Goal: Transaction & Acquisition: Purchase product/service

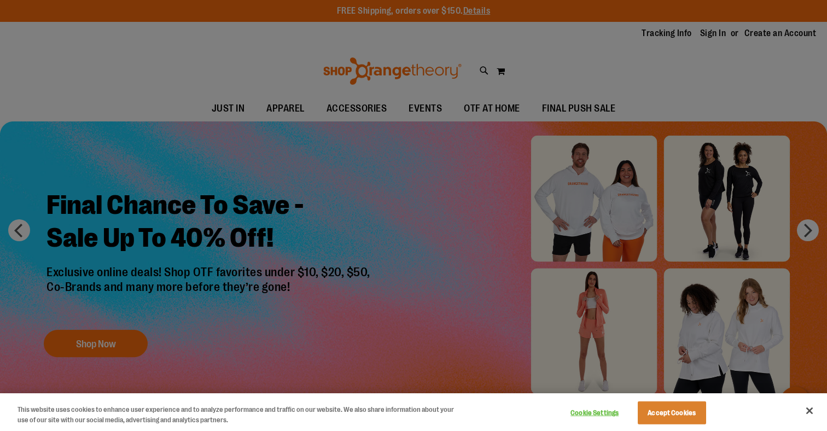
click at [374, 91] on div at bounding box center [413, 215] width 827 height 431
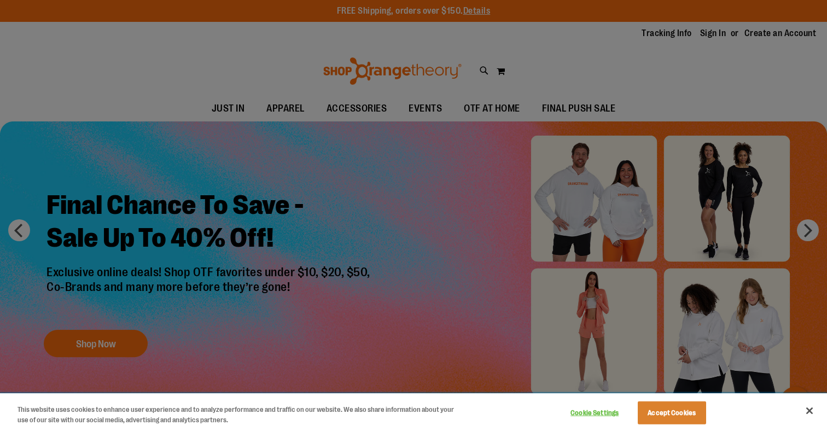
click at [671, 423] on button "Accept Cookies" at bounding box center [672, 412] width 68 height 23
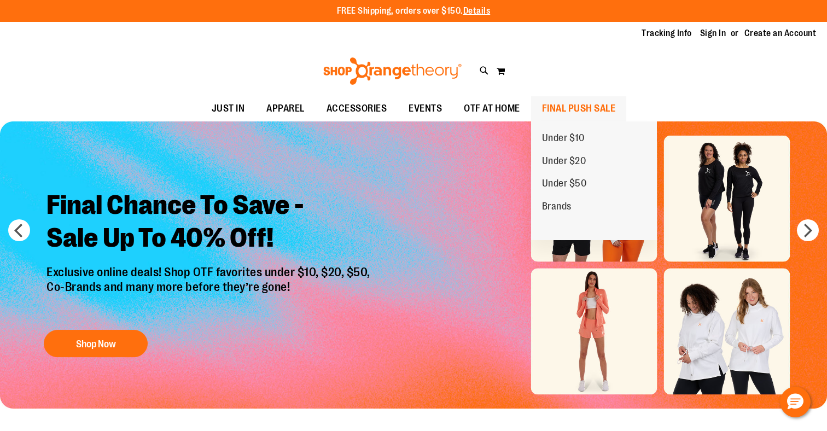
click at [597, 111] on span "FINAL PUSH SALE" at bounding box center [579, 108] width 74 height 25
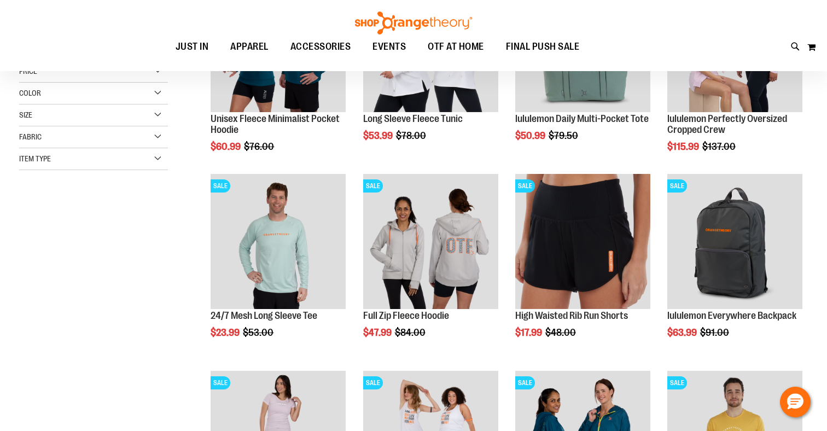
scroll to position [124, 0]
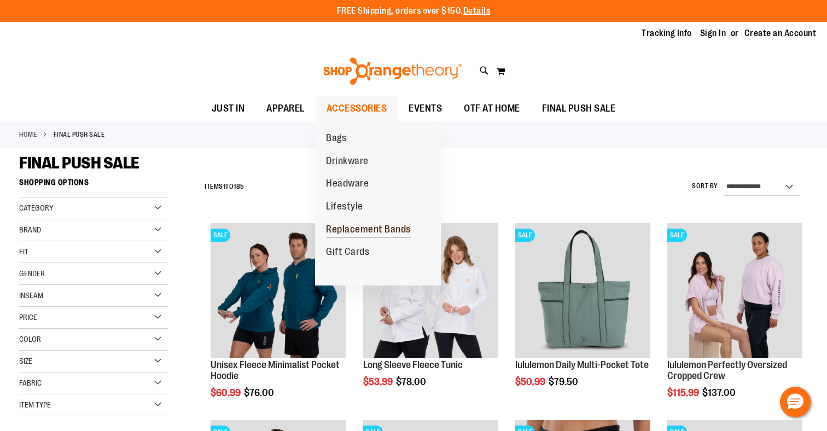
click at [368, 224] on span "Replacement Bands" at bounding box center [368, 231] width 85 height 14
